Goal: Book appointment/travel/reservation

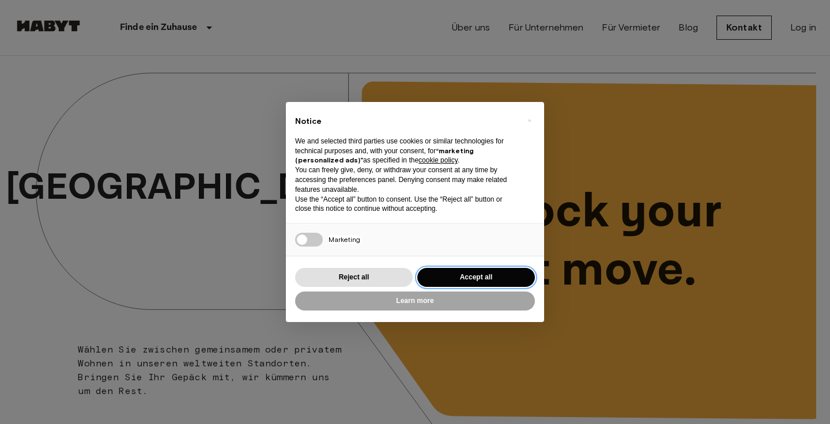
click at [474, 278] on button "Accept all" at bounding box center [476, 277] width 118 height 19
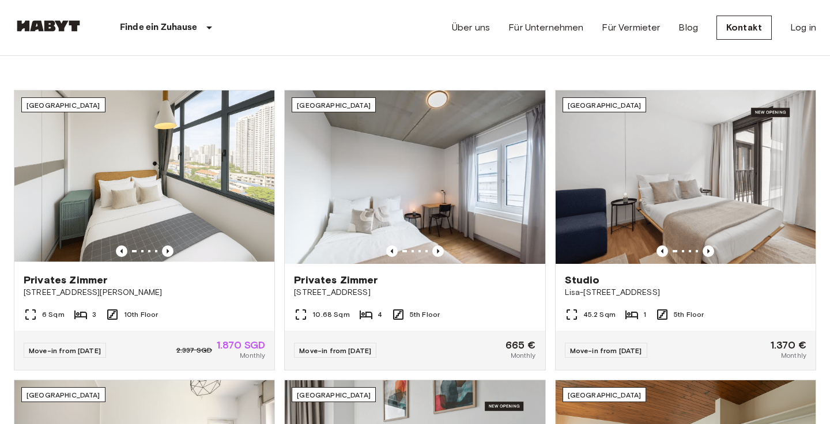
scroll to position [402, 0]
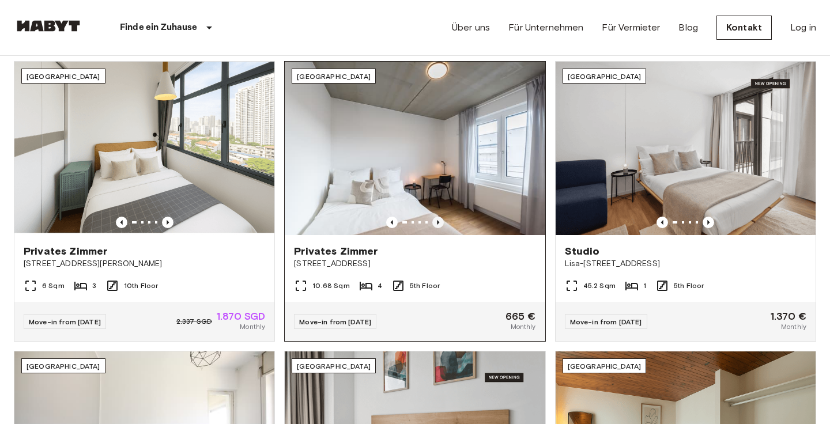
click at [437, 226] on icon "Previous image" at bounding box center [438, 223] width 12 height 12
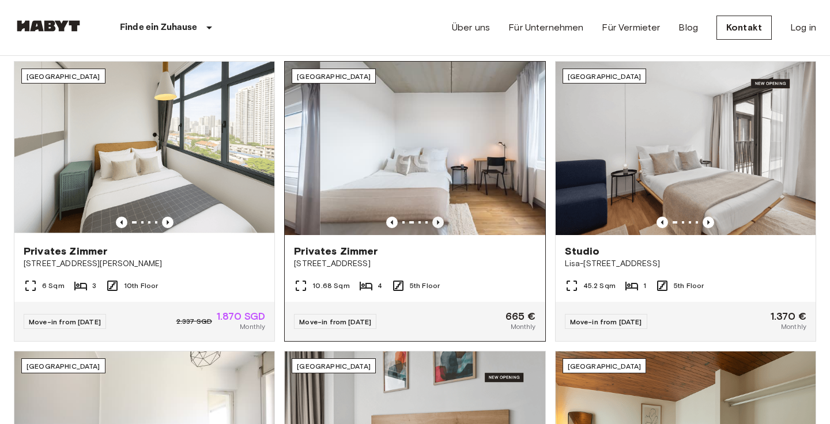
click at [437, 225] on icon "Previous image" at bounding box center [438, 223] width 12 height 12
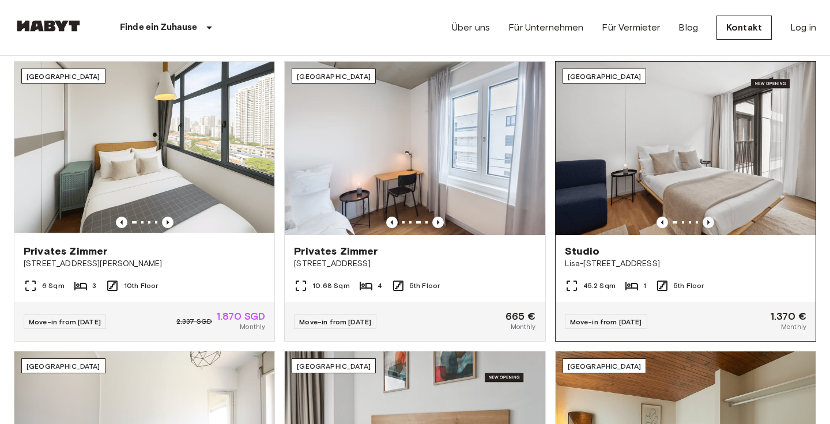
click at [705, 220] on icon "Previous image" at bounding box center [709, 223] width 12 height 12
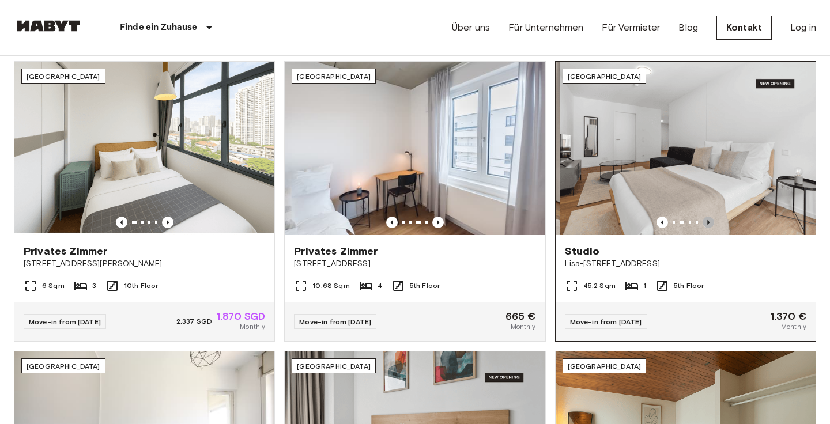
click at [705, 220] on icon "Previous image" at bounding box center [709, 223] width 12 height 12
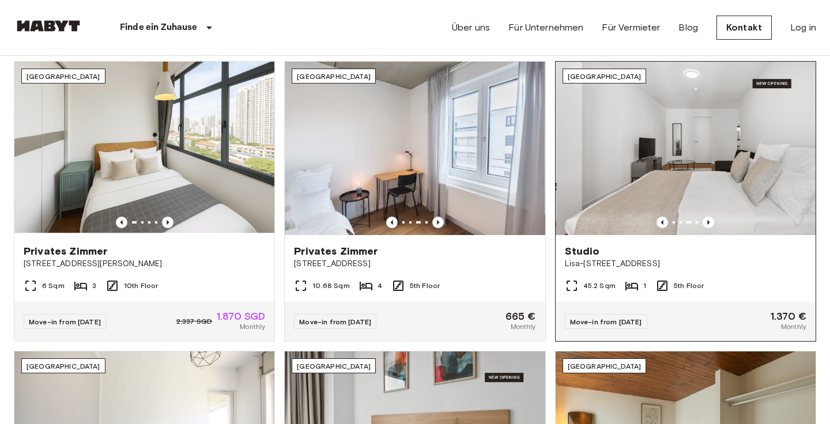
click at [587, 254] on span "Studio" at bounding box center [582, 251] width 35 height 14
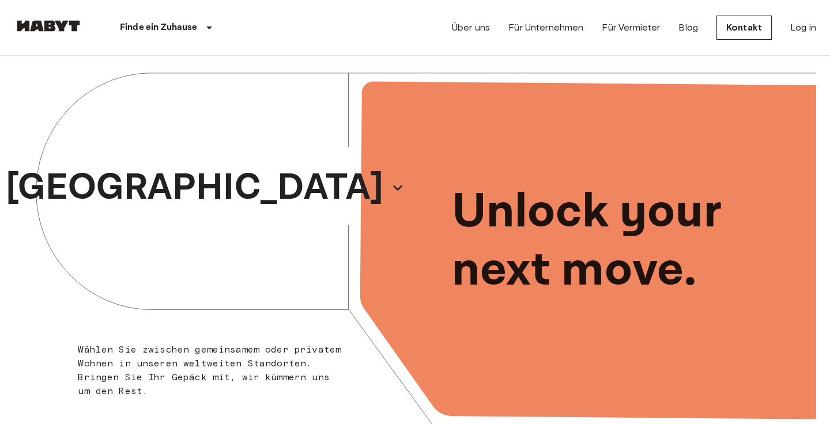
scroll to position [0, 0]
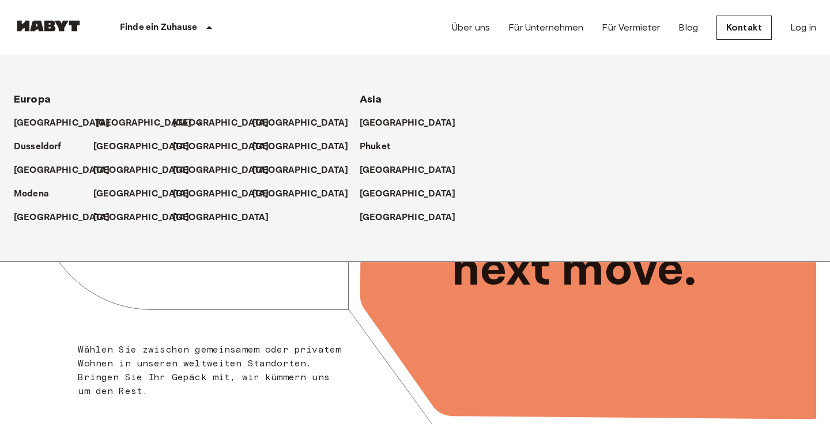
click at [110, 119] on p "[GEOGRAPHIC_DATA]" at bounding box center [144, 123] width 96 height 14
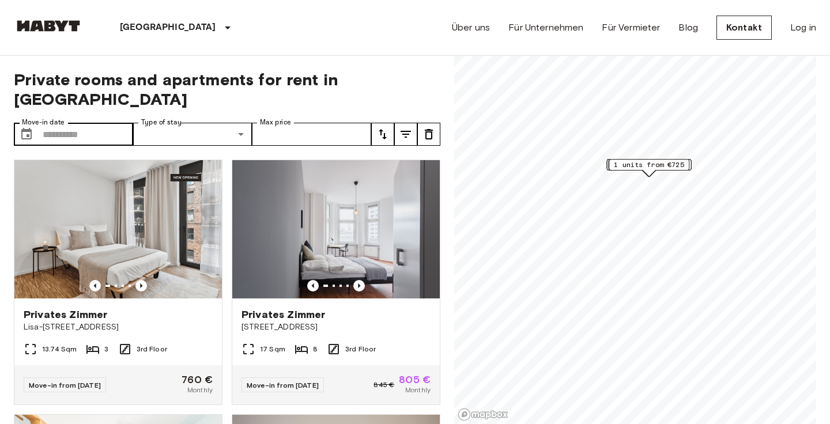
click at [260, 322] on span "Müllerstraße 6" at bounding box center [336, 328] width 189 height 12
click at [118, 126] on input "Move-in date" at bounding box center [88, 134] width 90 height 23
click at [117, 123] on input "Move-in date" at bounding box center [88, 134] width 90 height 23
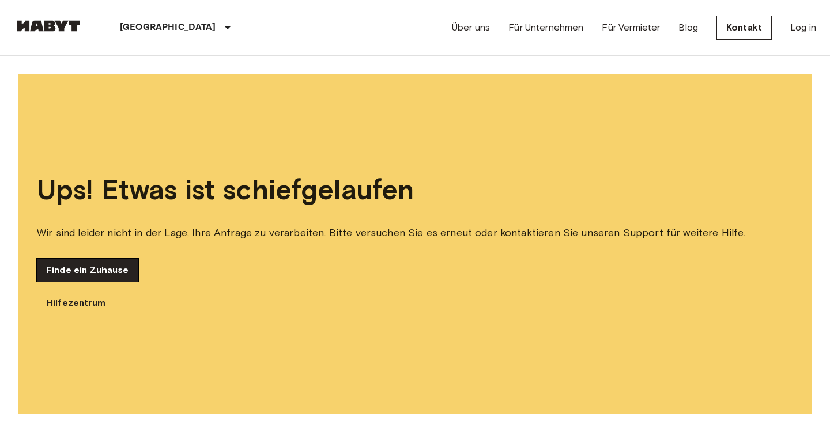
click at [58, 269] on link "Finde ein Zuhause" at bounding box center [87, 270] width 101 height 23
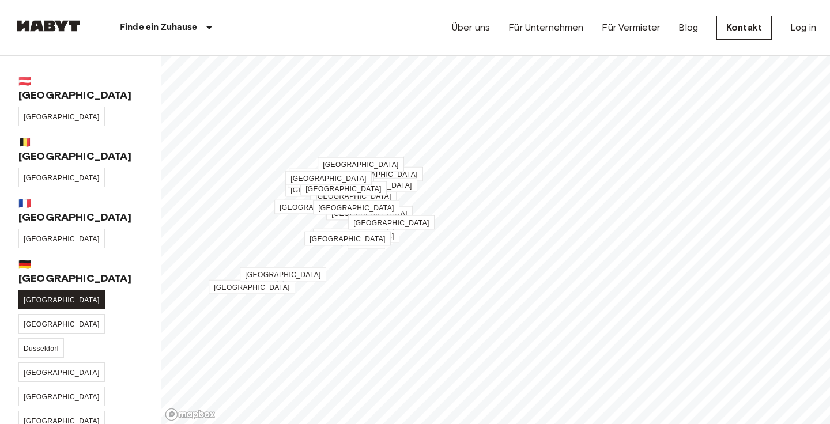
click at [34, 296] on span "[GEOGRAPHIC_DATA]" at bounding box center [62, 300] width 76 height 8
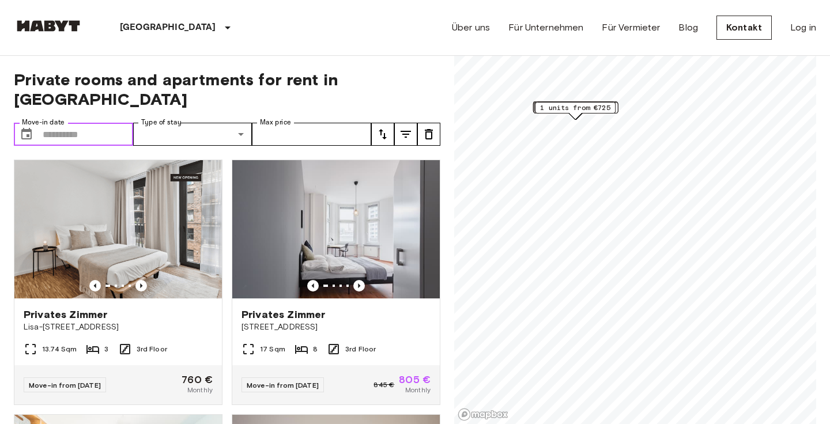
click at [66, 123] on input "Move-in date" at bounding box center [88, 134] width 90 height 23
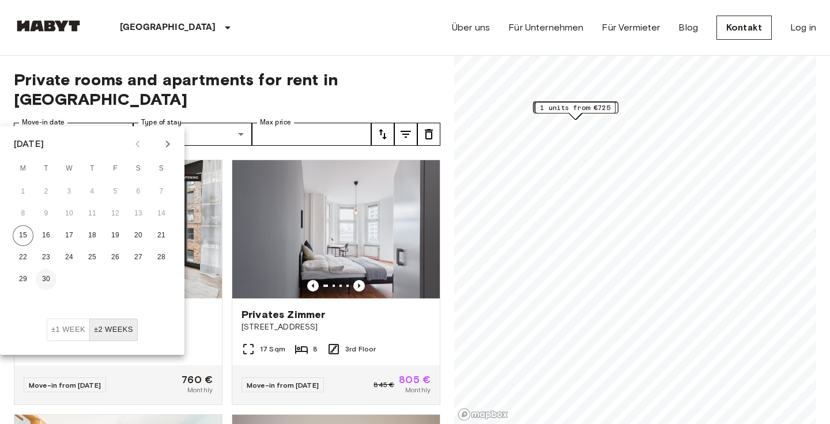
click at [52, 278] on button "30" at bounding box center [46, 279] width 21 height 21
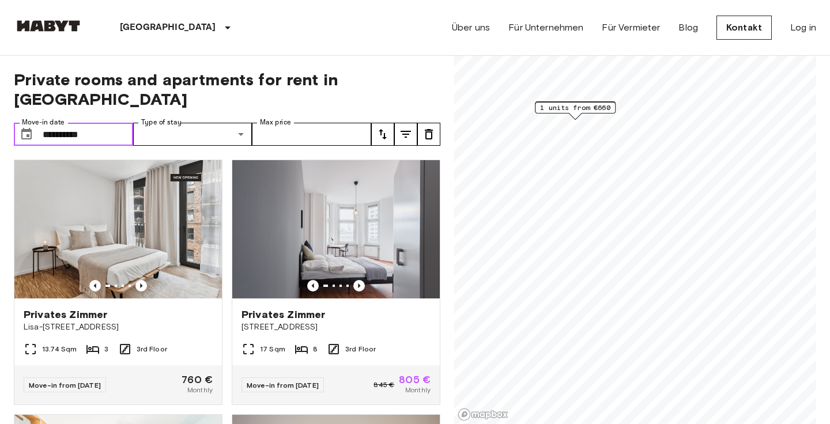
type input "**********"
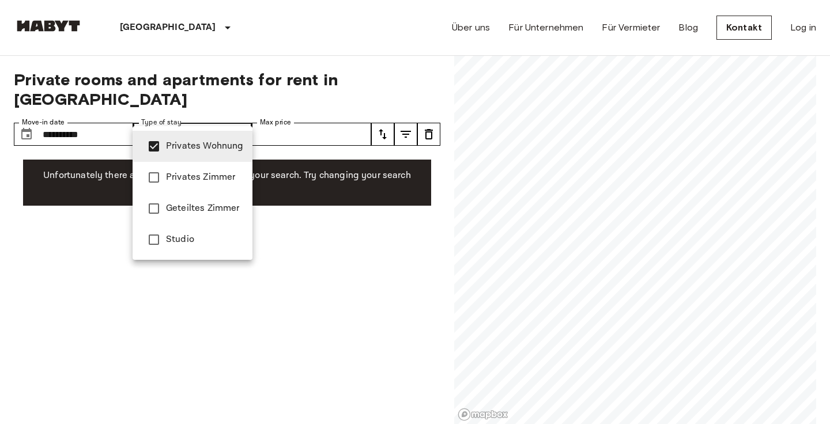
click at [237, 99] on div at bounding box center [415, 212] width 830 height 424
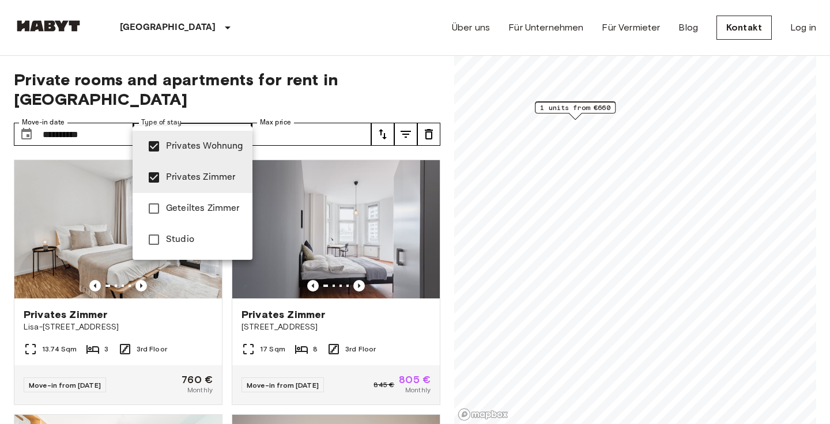
type input "**********"
click at [331, 95] on div at bounding box center [415, 212] width 830 height 424
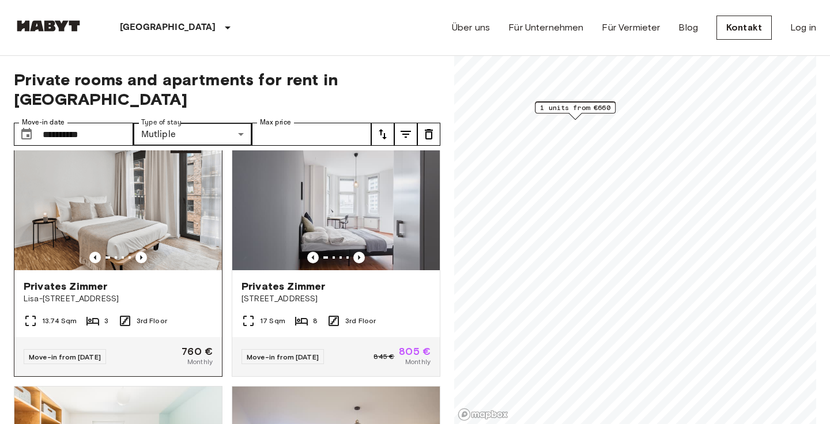
scroll to position [29, 0]
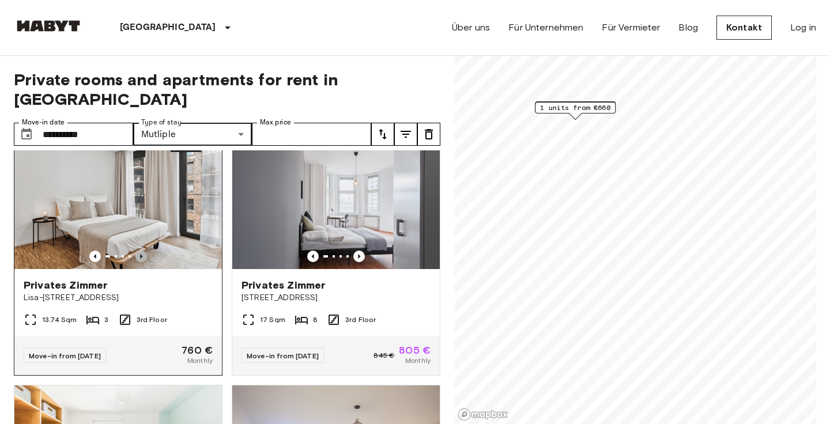
click at [142, 251] on icon "Previous image" at bounding box center [141, 257] width 12 height 12
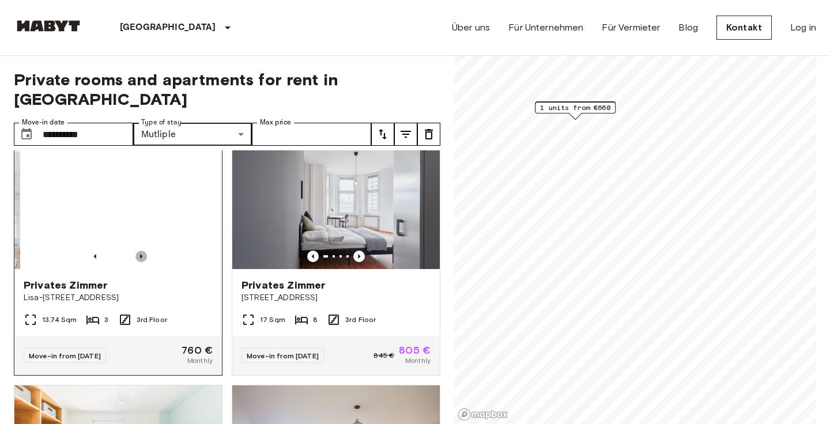
click at [142, 251] on icon "Previous image" at bounding box center [141, 257] width 12 height 12
click at [78, 278] on span "Privates Zimmer" at bounding box center [66, 285] width 84 height 14
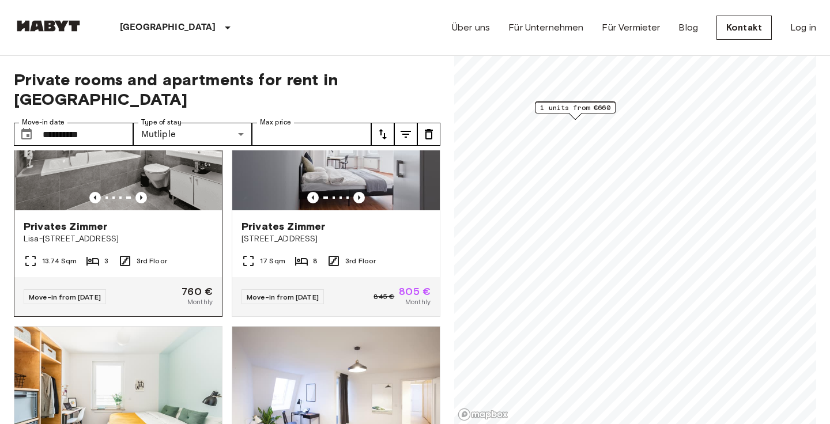
scroll to position [217, 0]
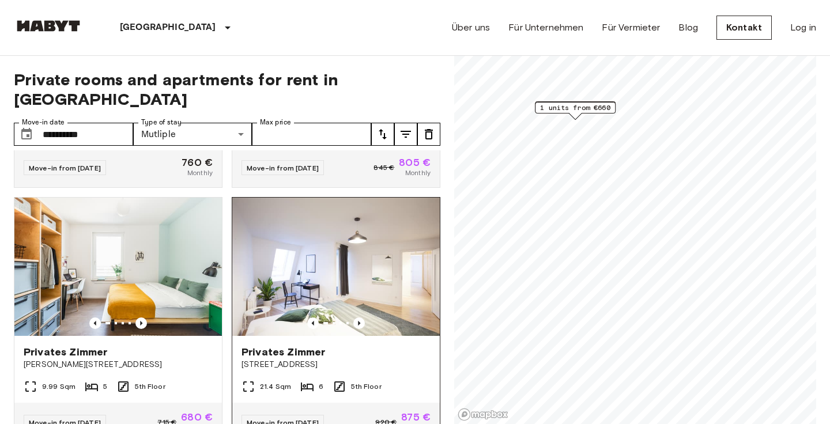
click at [358, 297] on img at bounding box center [336, 267] width 208 height 138
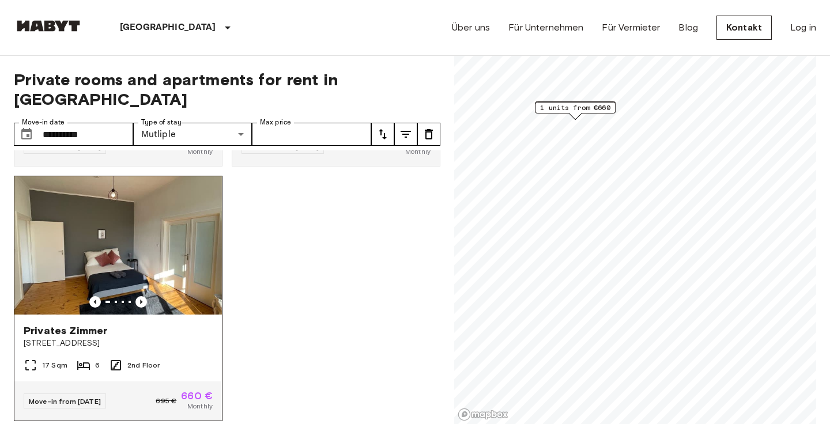
scroll to position [315, 0]
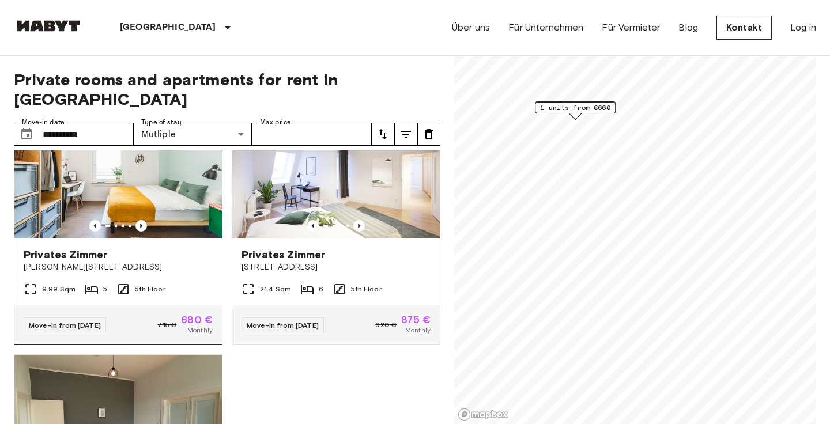
click at [76, 248] on span "Privates Zimmer" at bounding box center [66, 255] width 84 height 14
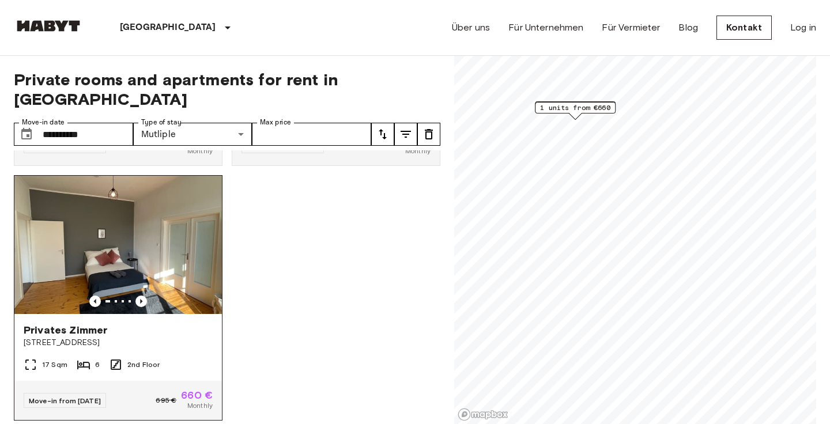
scroll to position [493, 0]
click at [133, 296] on div at bounding box center [118, 302] width 208 height 12
click at [137, 296] on icon "Previous image" at bounding box center [141, 302] width 12 height 12
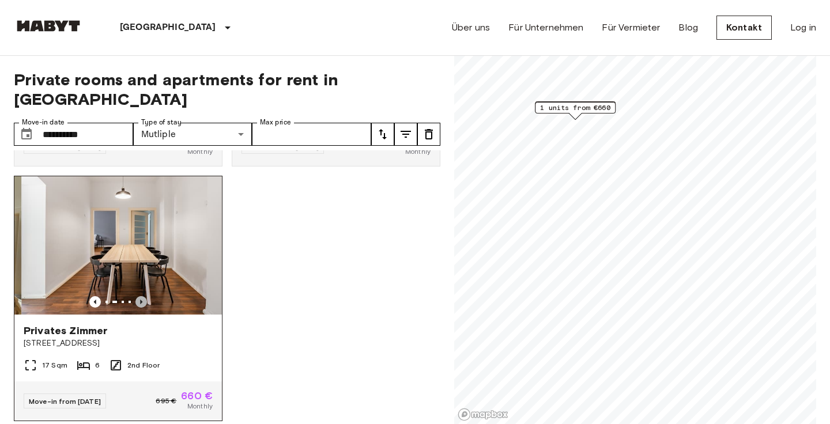
click at [138, 296] on icon "Previous image" at bounding box center [141, 302] width 12 height 12
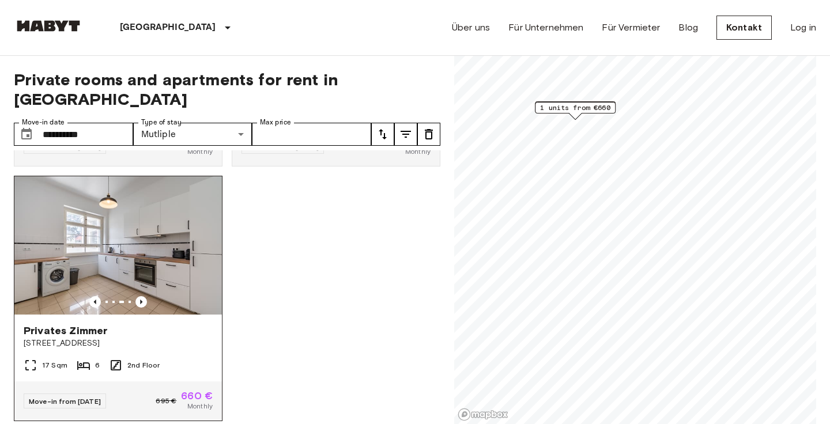
click at [84, 324] on span "Privates Zimmer" at bounding box center [66, 331] width 84 height 14
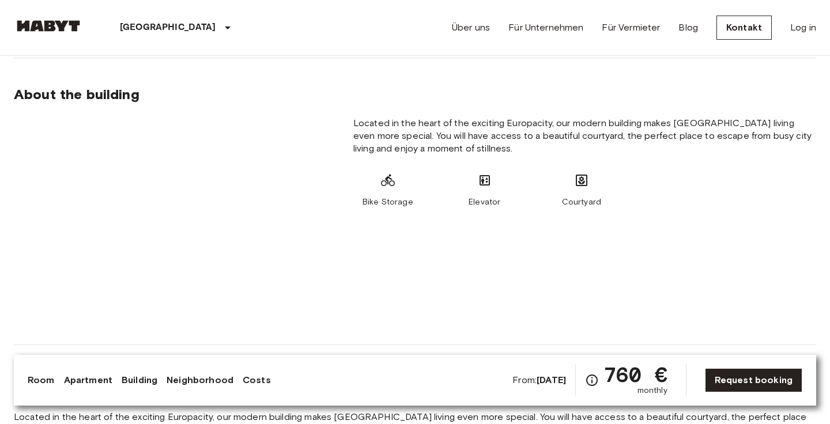
scroll to position [928, 0]
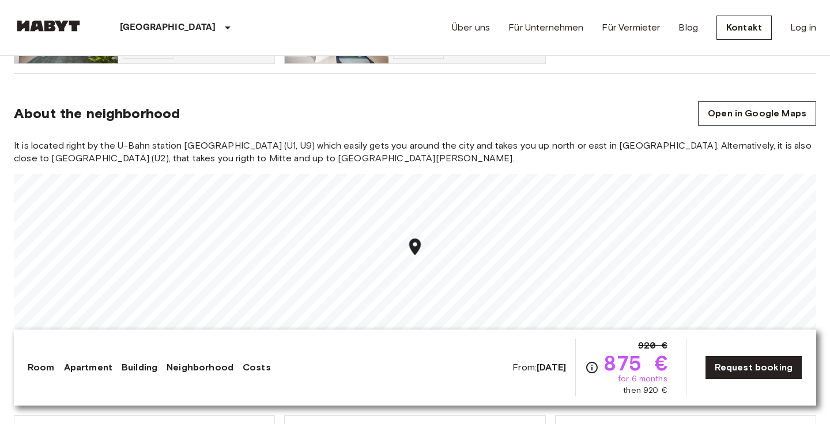
scroll to position [977, 0]
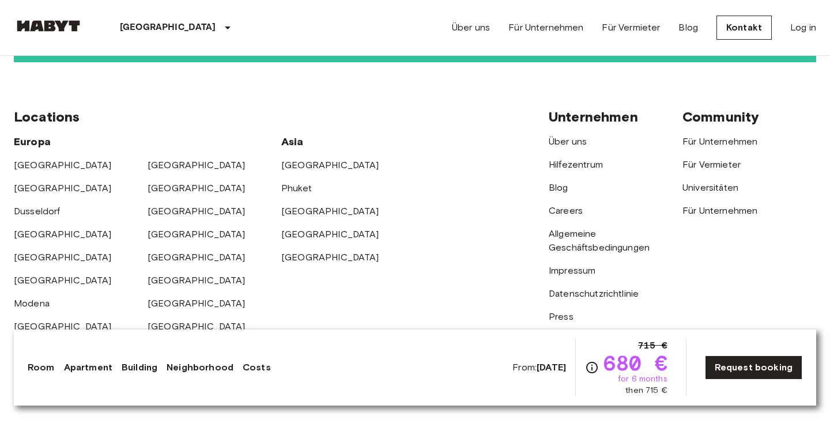
scroll to position [3069, 0]
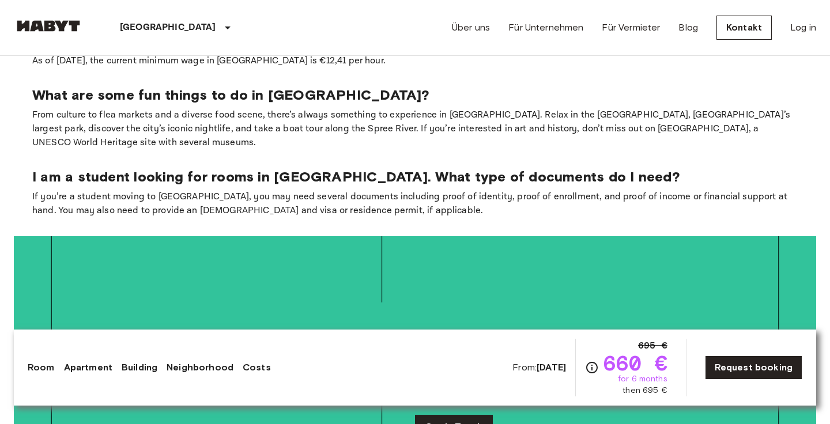
scroll to position [2175, 0]
